Goal: Task Accomplishment & Management: Use online tool/utility

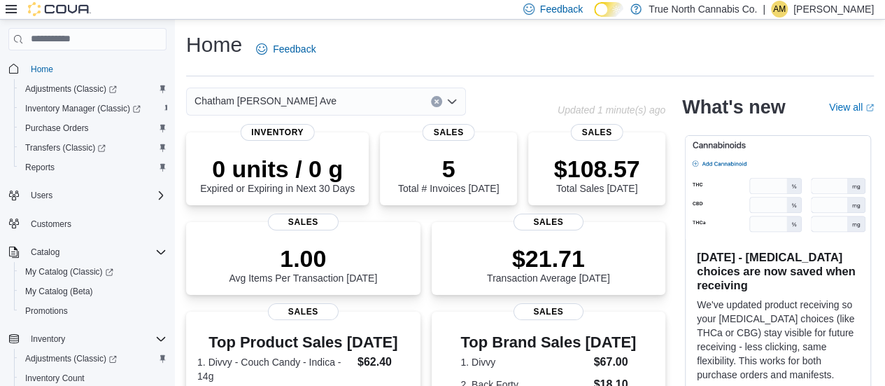
click at [497, 93] on div "Chatham [PERSON_NAME] Ave" at bounding box center [372, 101] width 372 height 28
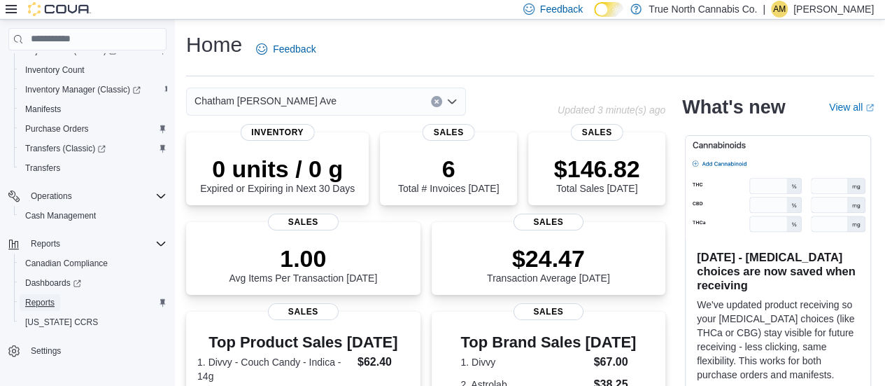
click at [45, 300] on span "Reports" at bounding box center [39, 302] width 29 height 11
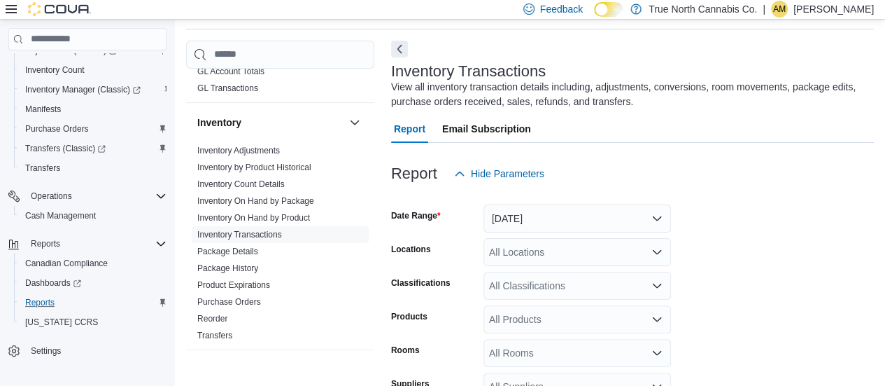
scroll to position [414, 0]
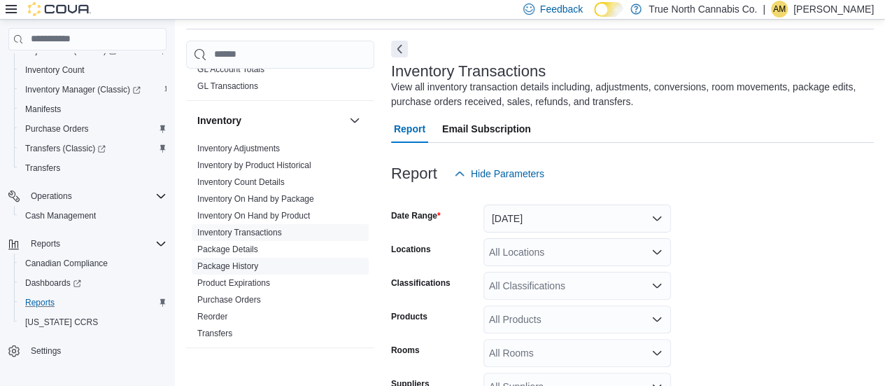
click at [239, 262] on link "Package History" at bounding box center [227, 266] width 61 height 10
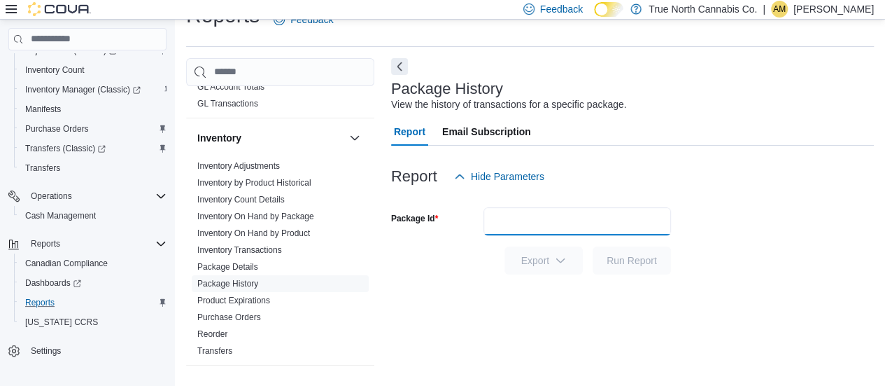
click at [590, 222] on input "Package Id" at bounding box center [578, 221] width 188 height 28
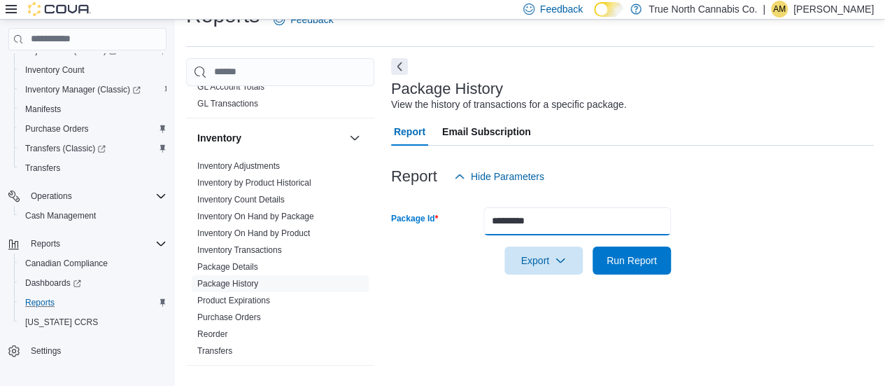
type input "*********"
click at [593, 246] on button "Run Report" at bounding box center [632, 260] width 78 height 28
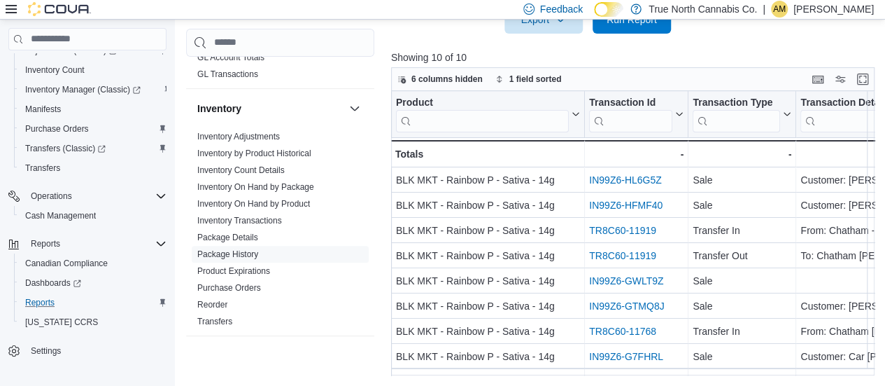
scroll to position [271, 0]
click at [866, 76] on button "Enter fullscreen" at bounding box center [863, 77] width 17 height 17
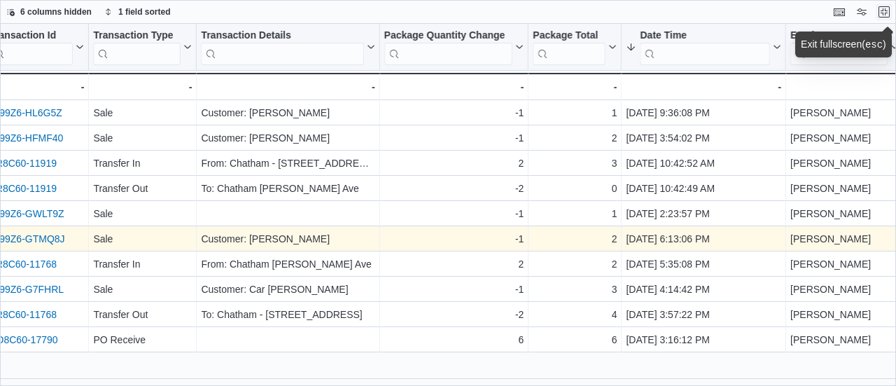
scroll to position [0, 211]
